Goal: Transaction & Acquisition: Download file/media

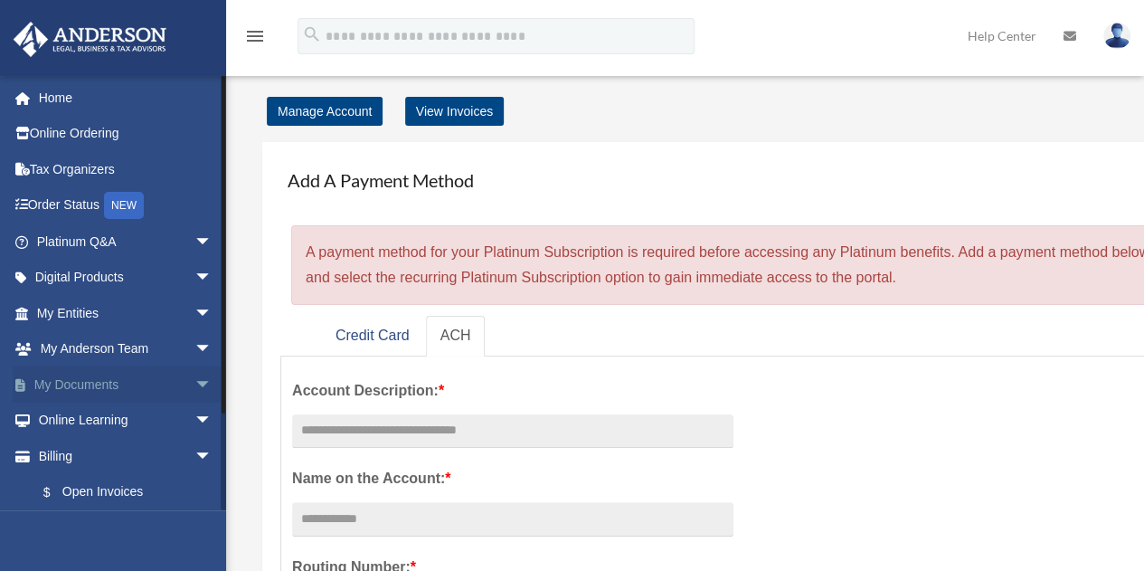
click at [131, 379] on link "My Documents arrow_drop_down" at bounding box center [126, 384] width 227 height 36
click at [195, 383] on span "arrow_drop_down" at bounding box center [212, 384] width 36 height 37
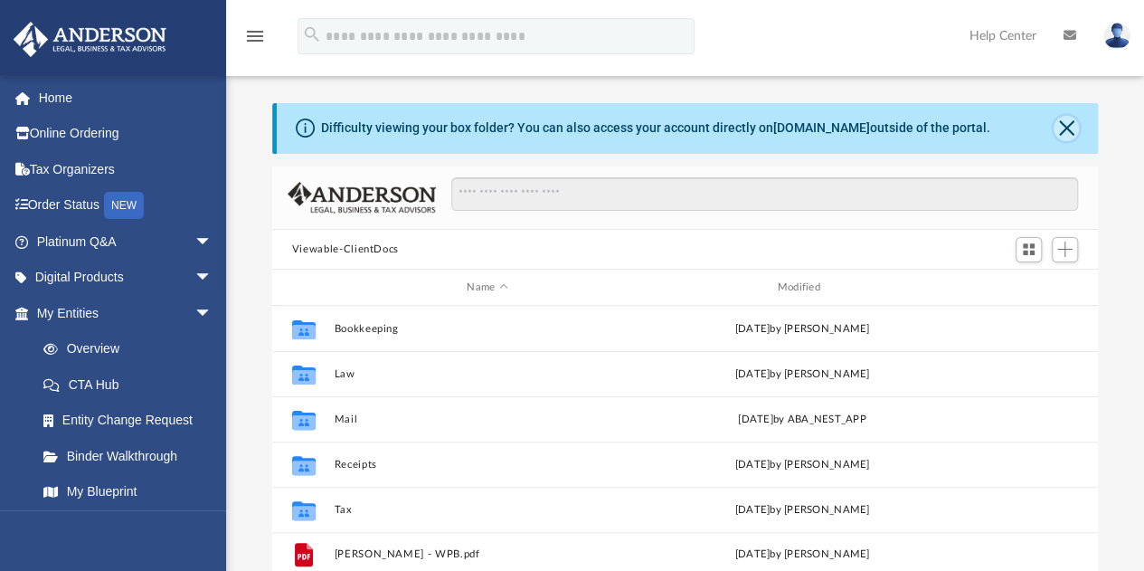
click at [1067, 131] on button "Close" at bounding box center [1065, 128] width 25 height 25
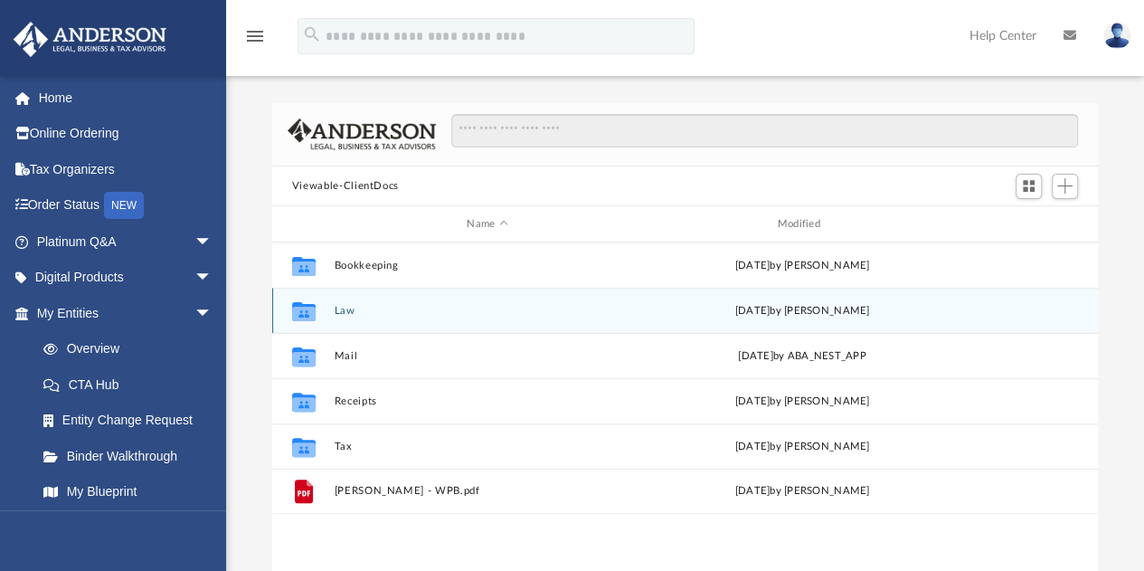
click at [351, 307] on button "Law" at bounding box center [487, 311] width 307 height 12
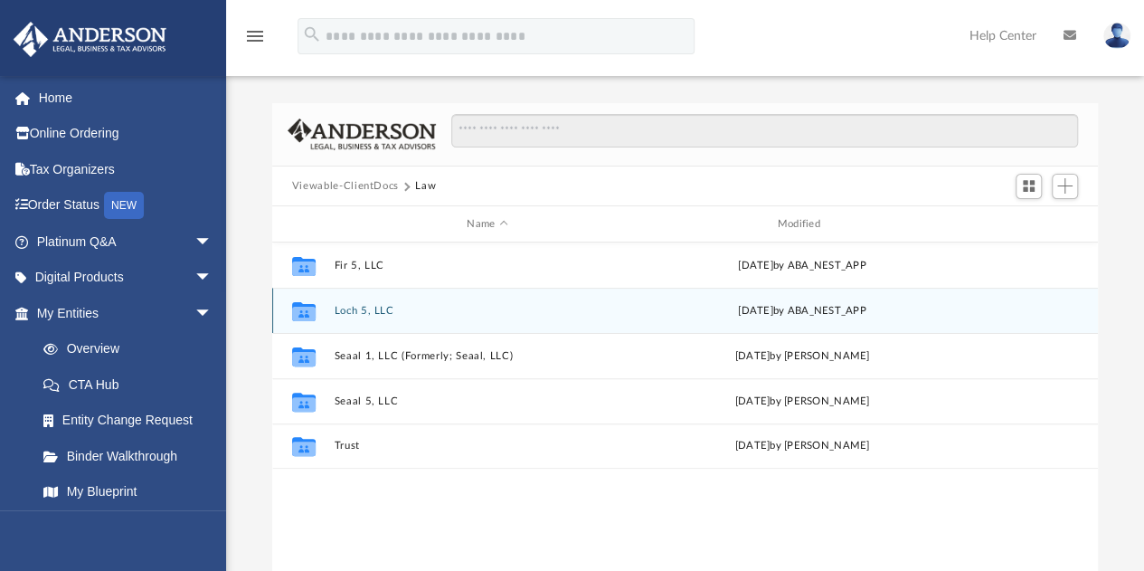
click at [367, 310] on button "Loch 5, LLC" at bounding box center [487, 311] width 307 height 12
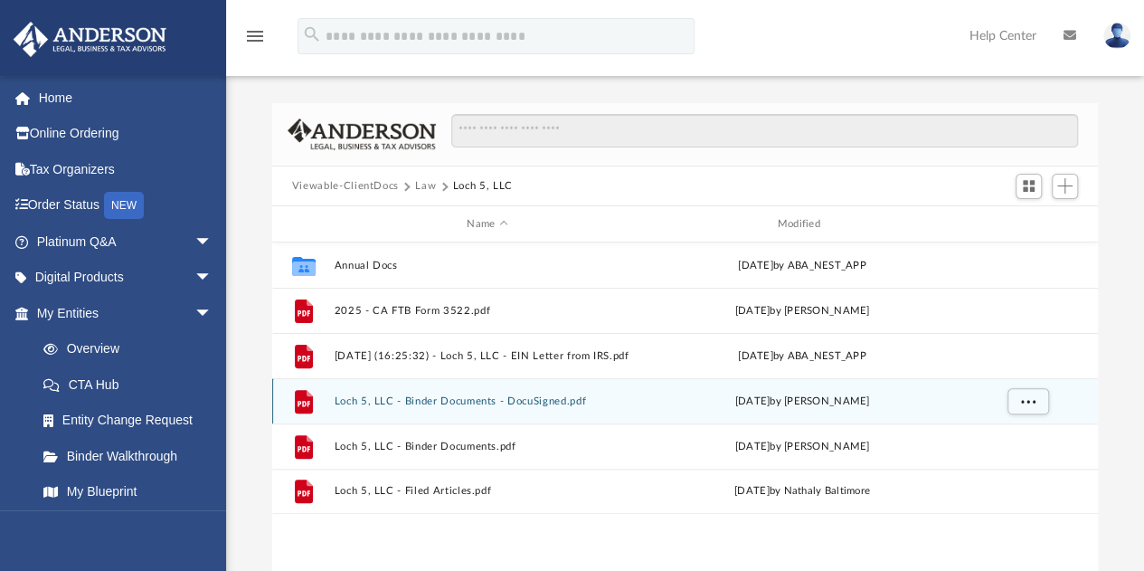
click at [573, 392] on div "File Loch 5, LLC - Binder Documents - DocuSigned.pdf Fri May 9 2025 by Zoe Doyle" at bounding box center [685, 400] width 826 height 45
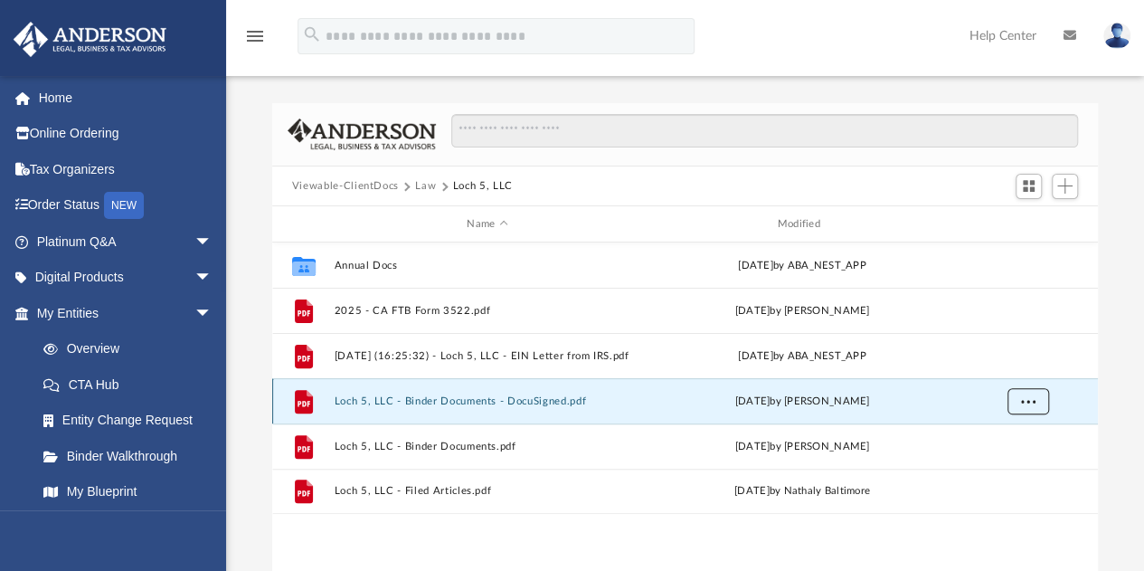
click at [1022, 397] on span "More options" at bounding box center [1027, 401] width 14 height 10
click at [1015, 460] on li "Download" at bounding box center [1011, 466] width 52 height 19
